Goal: Find specific page/section: Find specific page/section

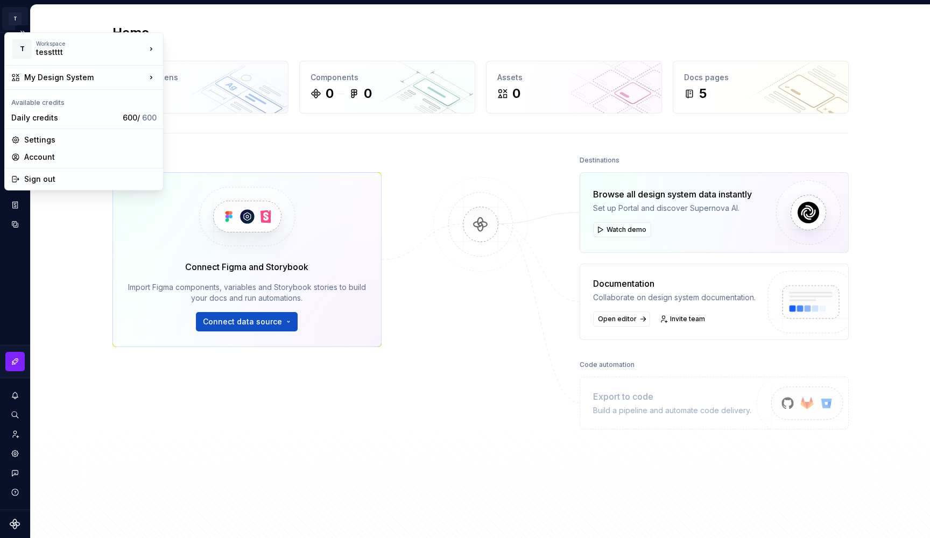
click at [11, 18] on html "T My Design System M Design system data Home Design tokens 0 Components 0 0 Ass…" at bounding box center [465, 269] width 930 height 538
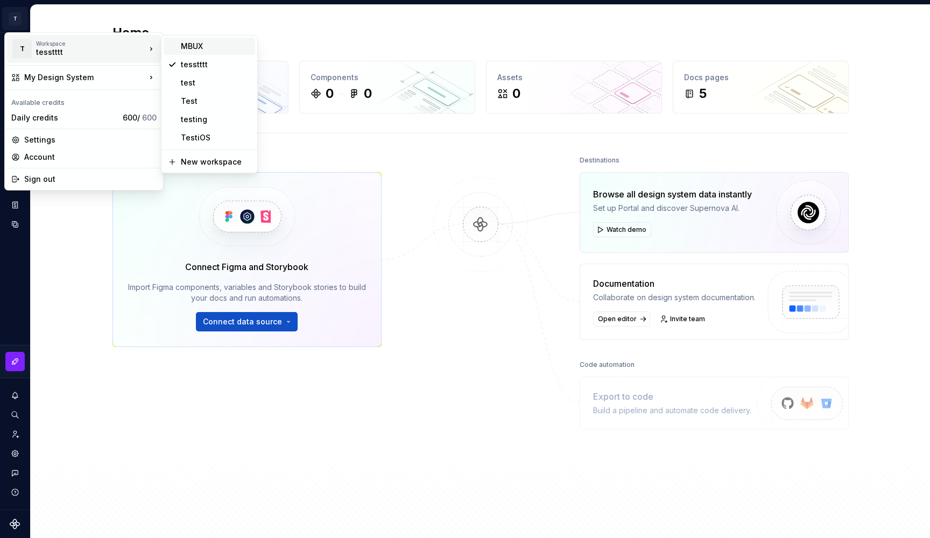
click at [184, 51] on div "MBUX" at bounding box center [216, 46] width 70 height 11
